Goal: Check status: Check status

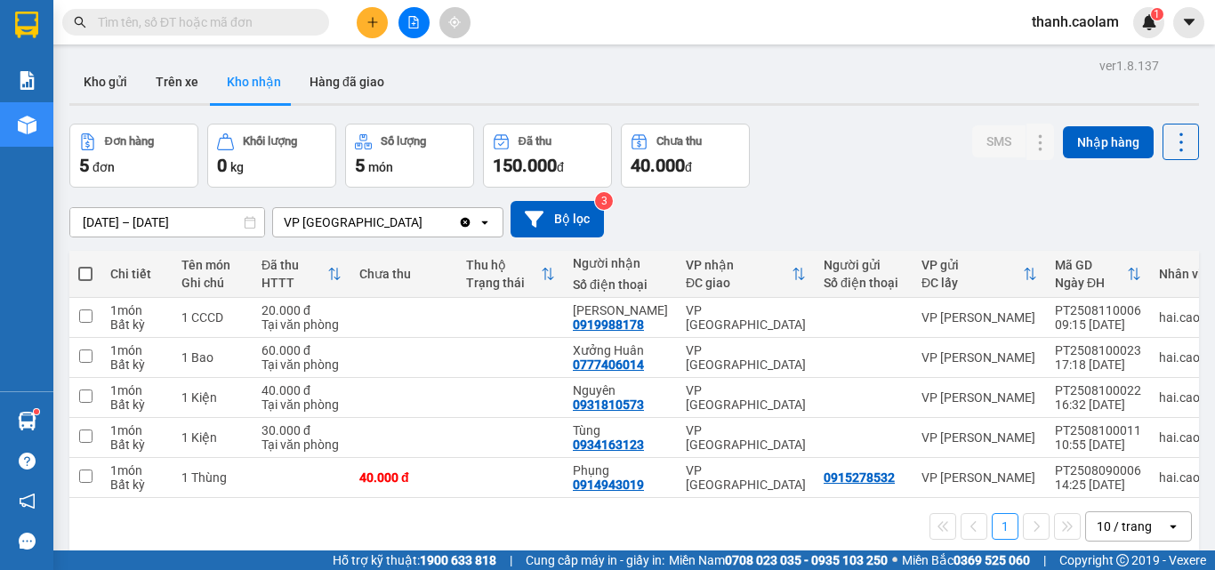
click at [427, 28] on button at bounding box center [414, 22] width 31 height 31
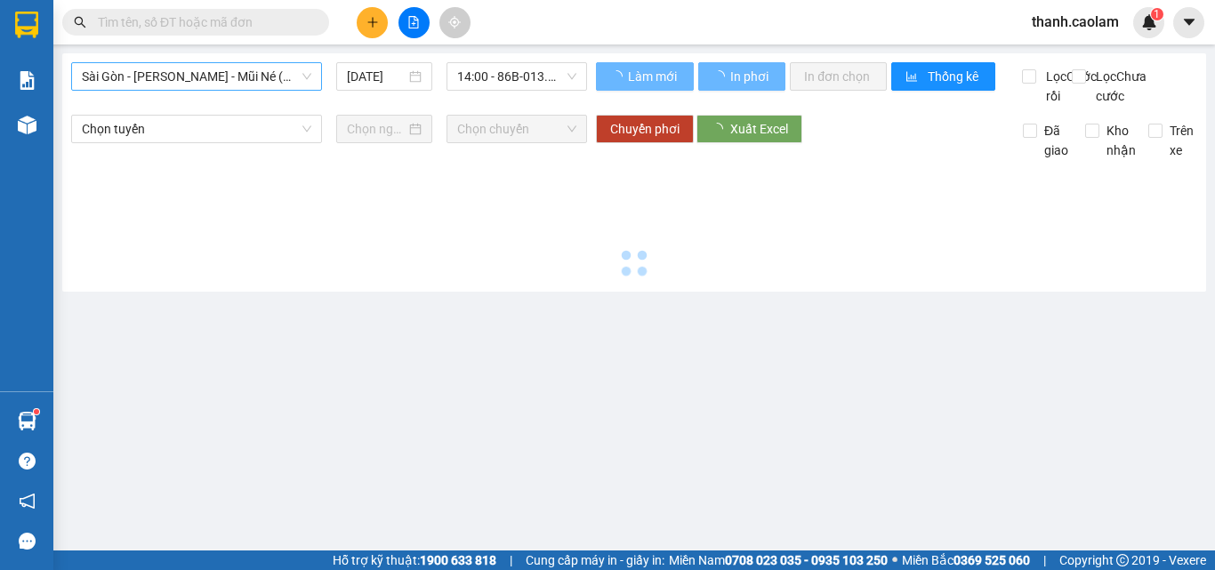
click at [289, 85] on span "Sài Gòn - [PERSON_NAME] - Mũi Né (CT Ông Đồn)" at bounding box center [197, 76] width 230 height 27
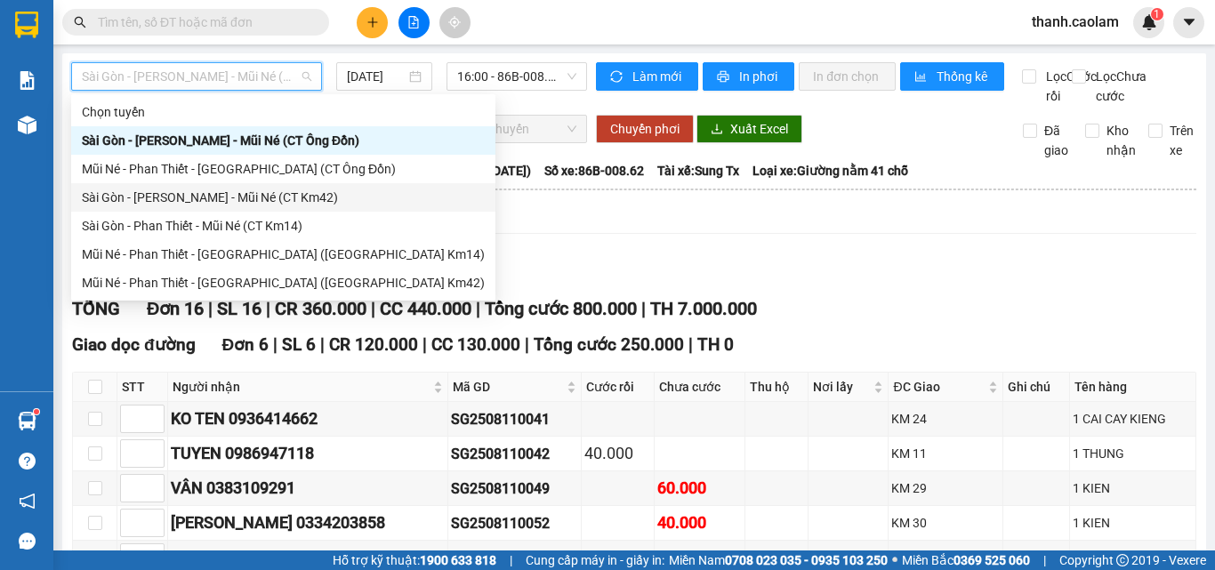
click at [291, 202] on div "Sài Gòn - [PERSON_NAME] - Mũi Né (CT Km42)" at bounding box center [283, 198] width 403 height 20
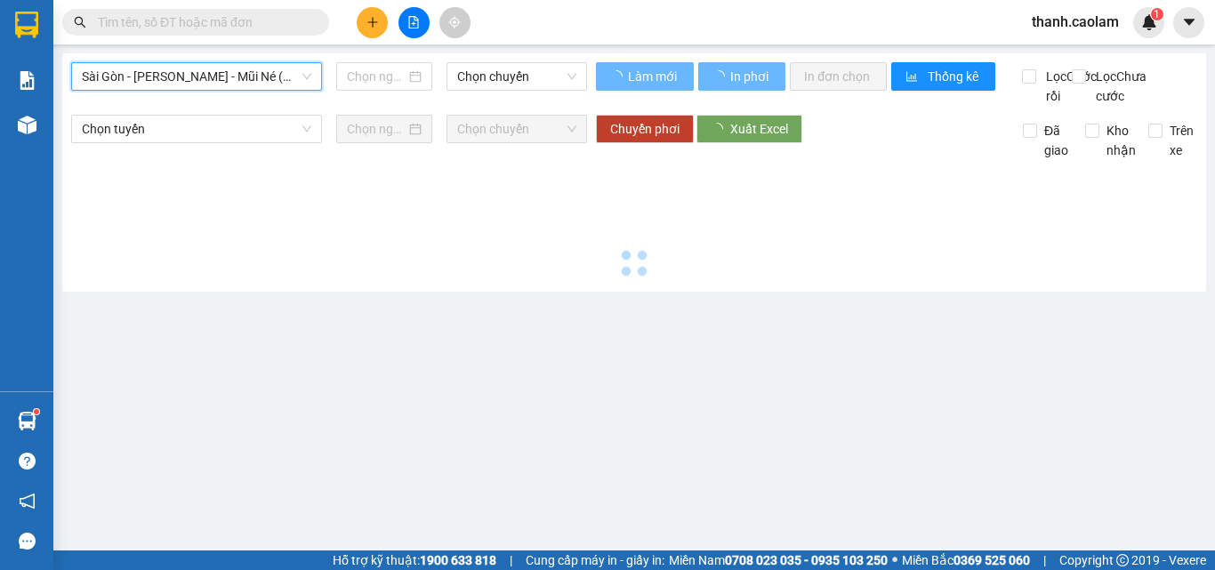
type input "[DATE]"
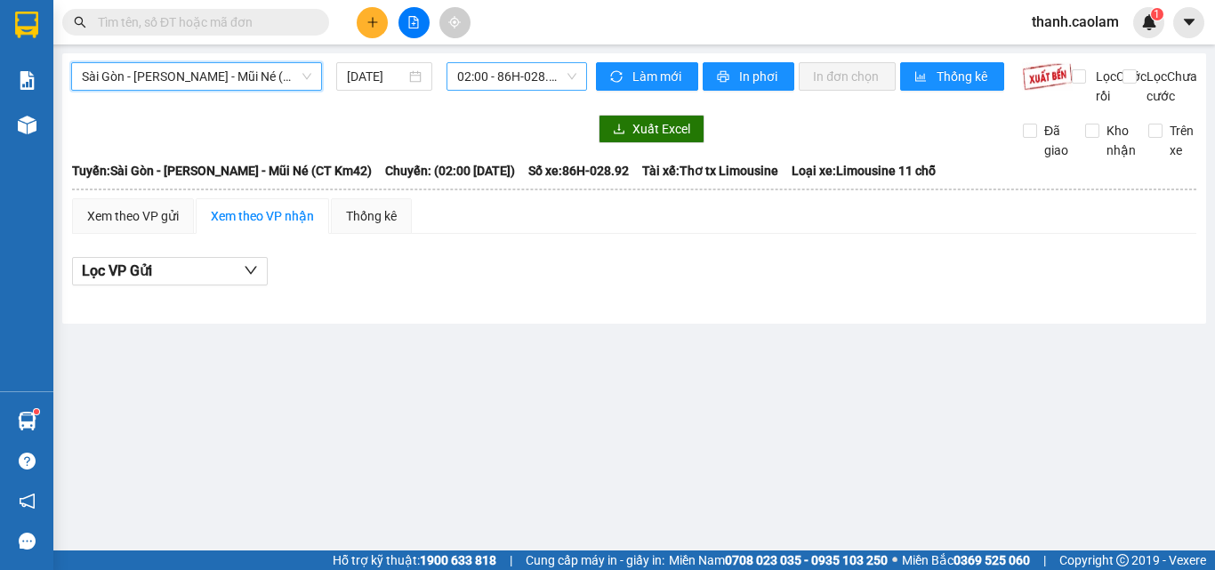
click at [536, 78] on span "02:00 - 86H-028.92" at bounding box center [516, 76] width 119 height 27
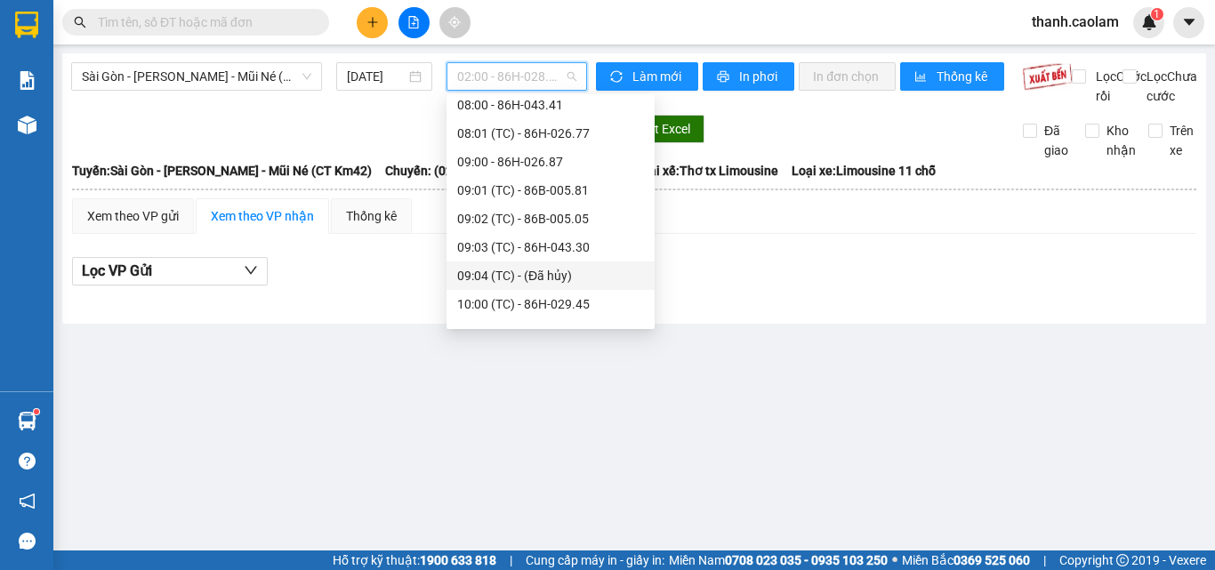
scroll to position [356, 0]
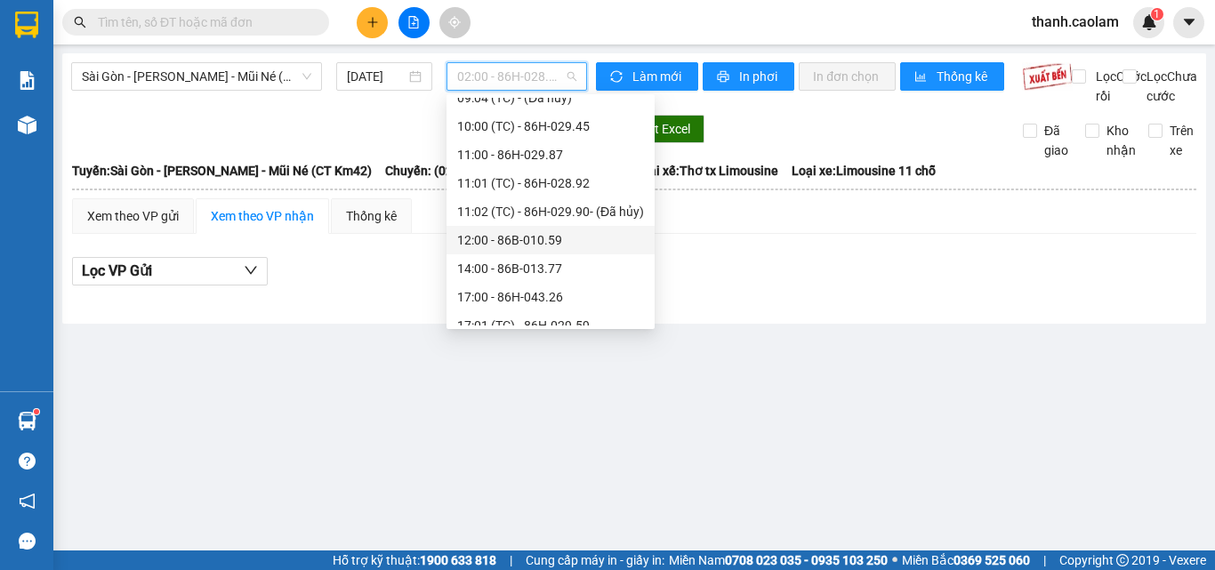
click at [543, 238] on div "12:00 - 86B-010.59" at bounding box center [550, 240] width 187 height 20
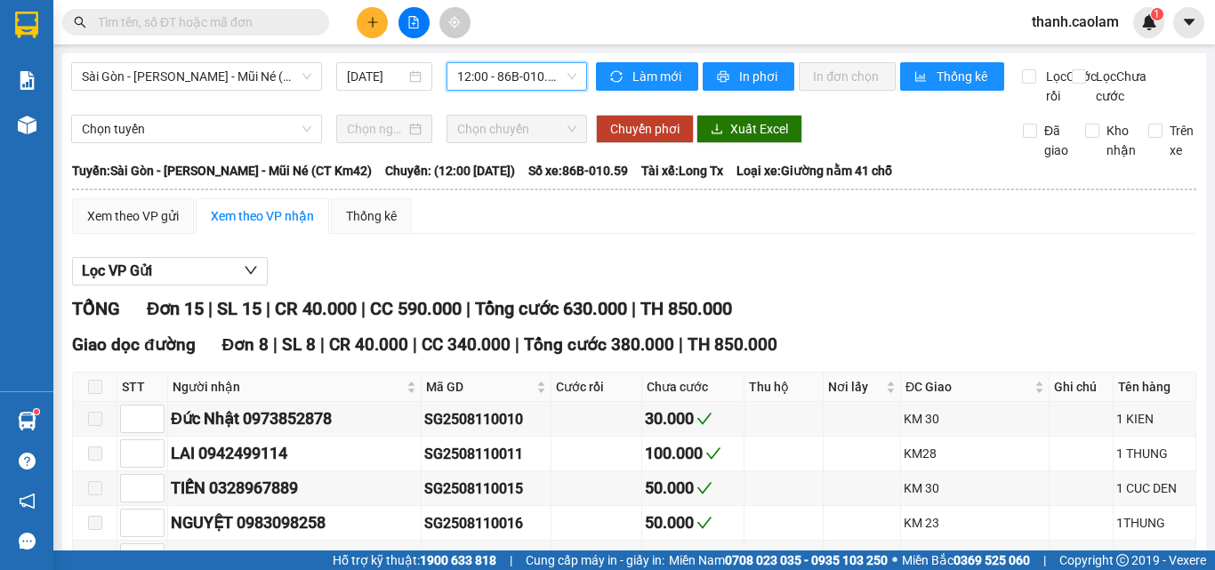
click at [538, 77] on span "12:00 - 86B-010.59" at bounding box center [516, 76] width 119 height 27
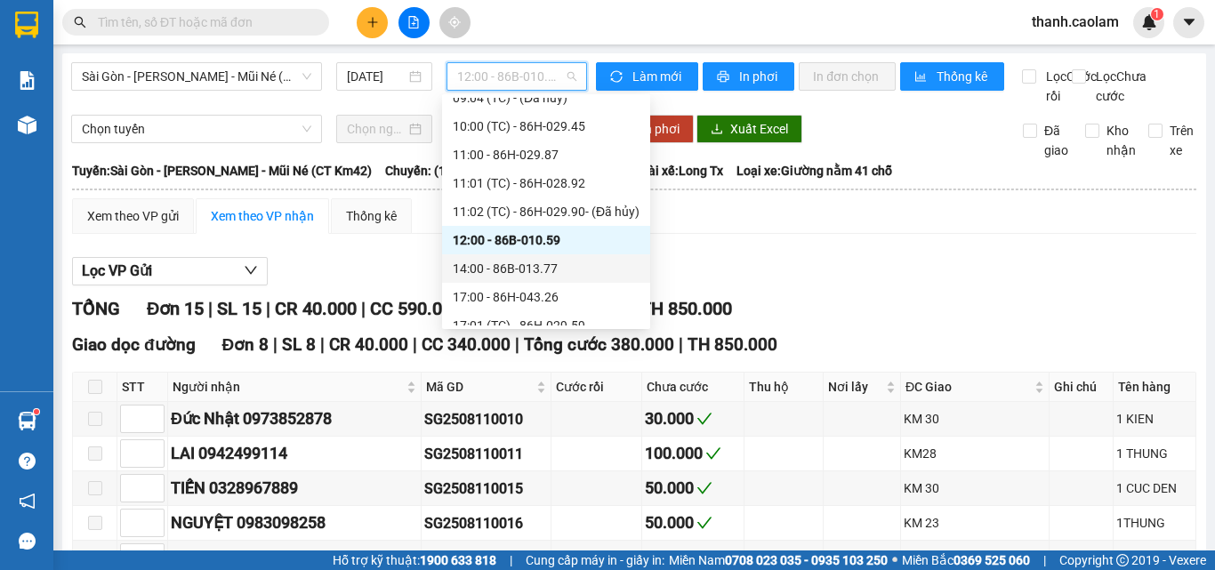
click at [512, 273] on div "14:00 - 86B-013.77" at bounding box center [546, 269] width 187 height 20
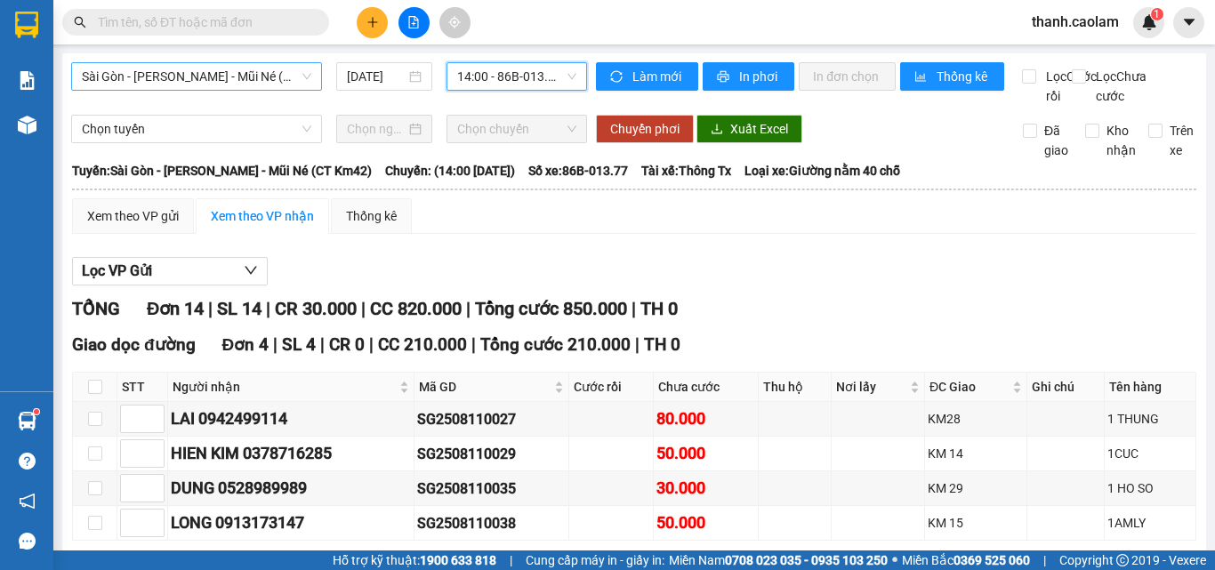
click at [255, 72] on span "Sài Gòn - [PERSON_NAME] - Mũi Né (CT Km42)" at bounding box center [197, 76] width 230 height 27
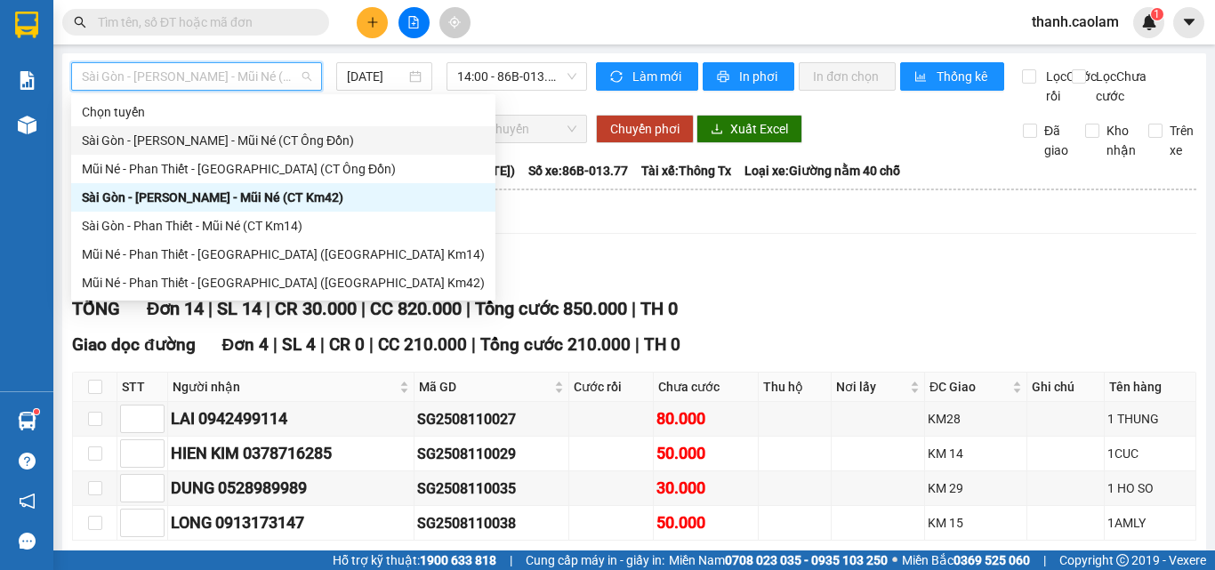
click at [306, 140] on div "Sài Gòn - [PERSON_NAME] - Mũi Né (CT Ông Đồn)" at bounding box center [283, 141] width 403 height 20
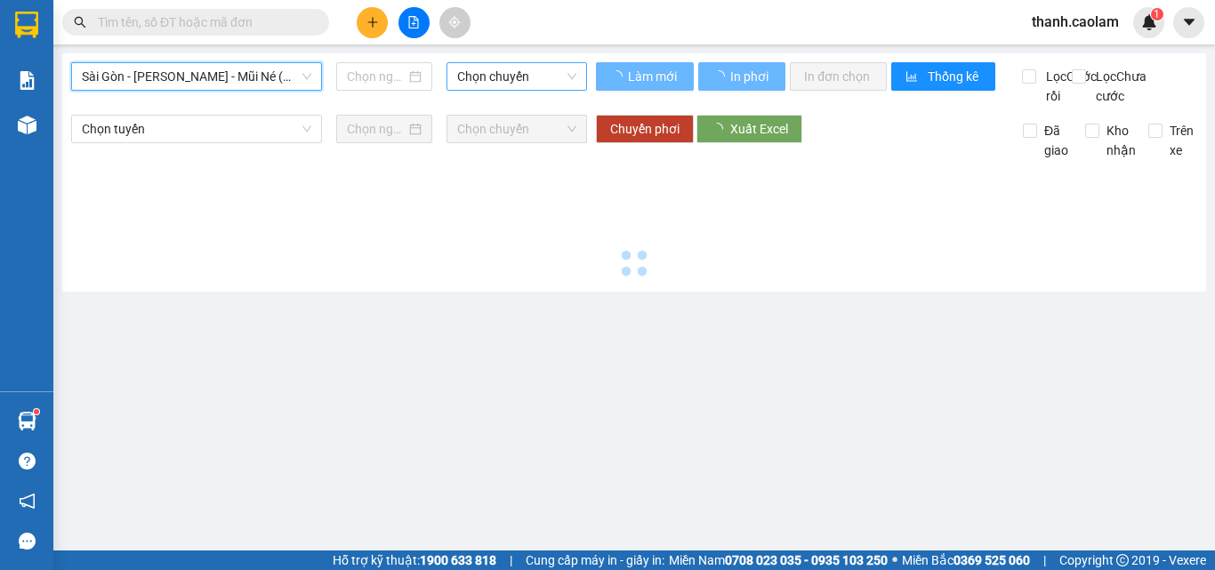
type input "[DATE]"
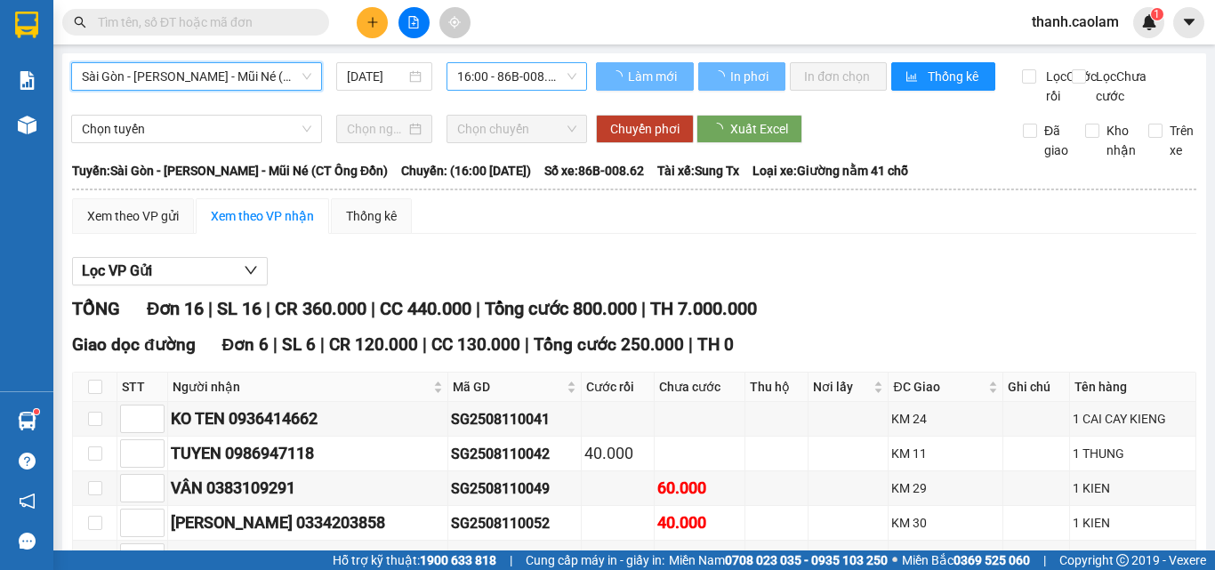
click at [503, 69] on span "16:00 - 86B-008.62" at bounding box center [516, 76] width 119 height 27
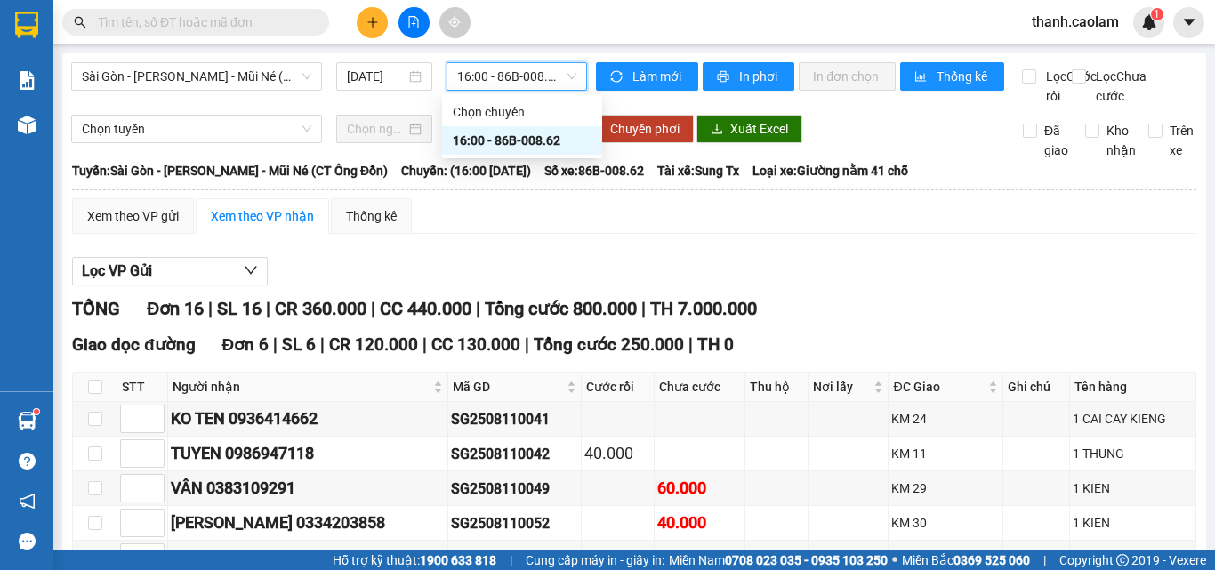
click at [503, 70] on span "16:00 - 86B-008.62" at bounding box center [516, 76] width 119 height 27
